Goal: Check status

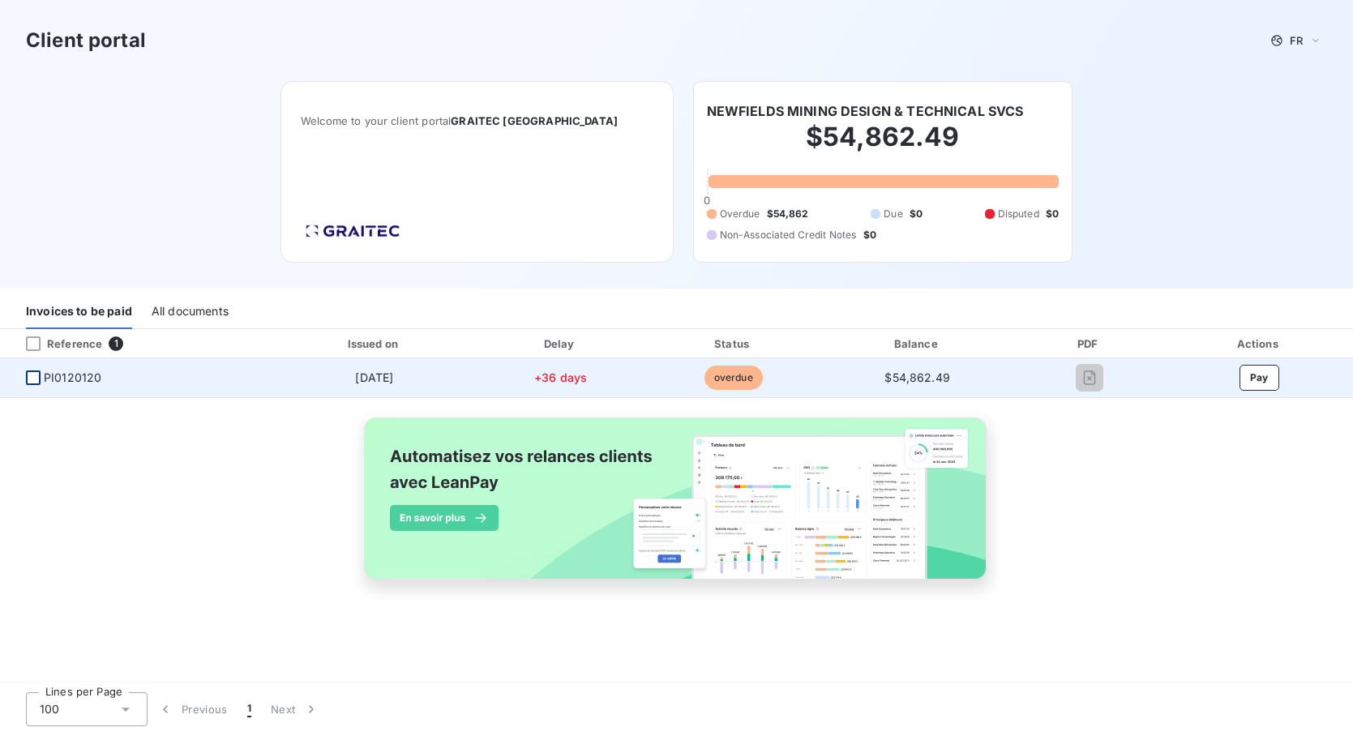
click at [28, 377] on div at bounding box center [33, 378] width 15 height 15
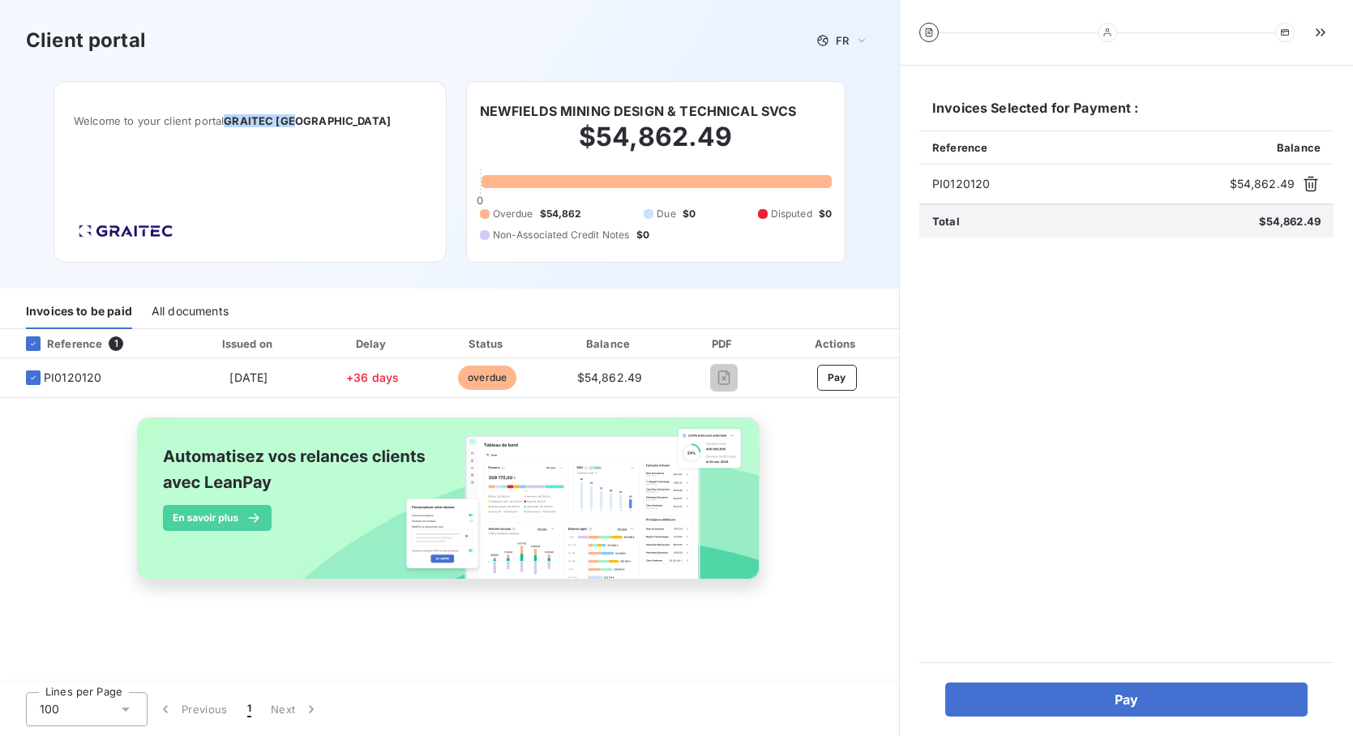
drag, startPoint x: 272, startPoint y: 120, endPoint x: 350, endPoint y: 119, distance: 77.8
click at [350, 119] on span "Welcome to your client portal GRAITEC [GEOGRAPHIC_DATA]" at bounding box center [250, 120] width 353 height 13
